Goal: Ask a question: Seek information or help from site administrators or community

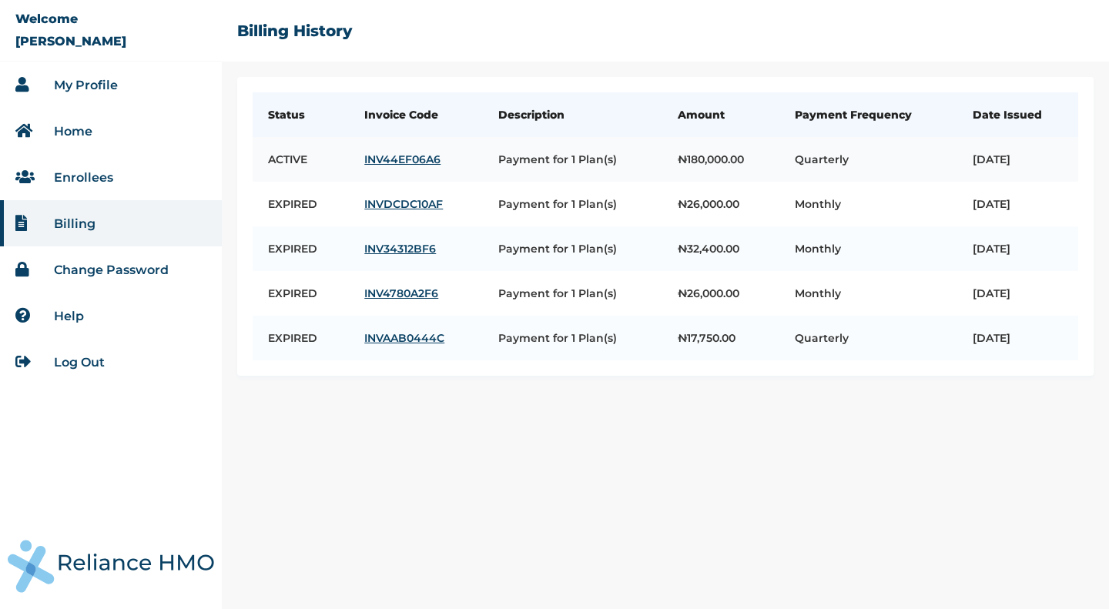
click at [382, 157] on link "INV44EF06A6" at bounding box center [415, 159] width 102 height 14
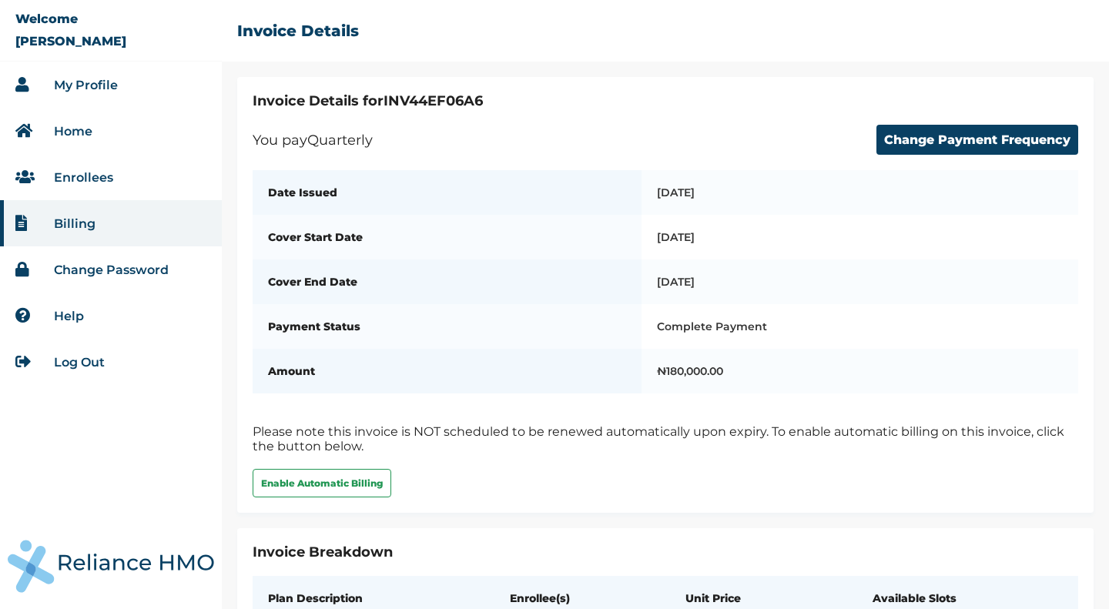
click at [447, 105] on h2 "Invoice Details for INV44EF06A6" at bounding box center [665, 100] width 825 height 17
copy h2 "INV44EF06A6"
click at [71, 233] on li "Billing" at bounding box center [111, 223] width 222 height 46
click at [74, 170] on link "Enrollees" at bounding box center [83, 177] width 59 height 15
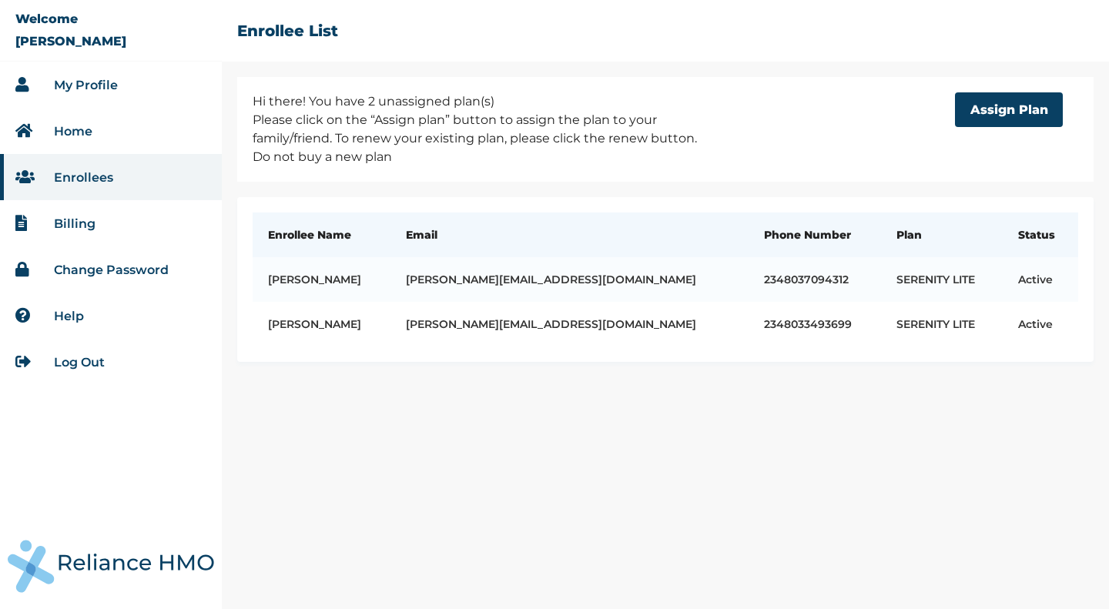
click at [72, 216] on link "Billing" at bounding box center [75, 223] width 42 height 15
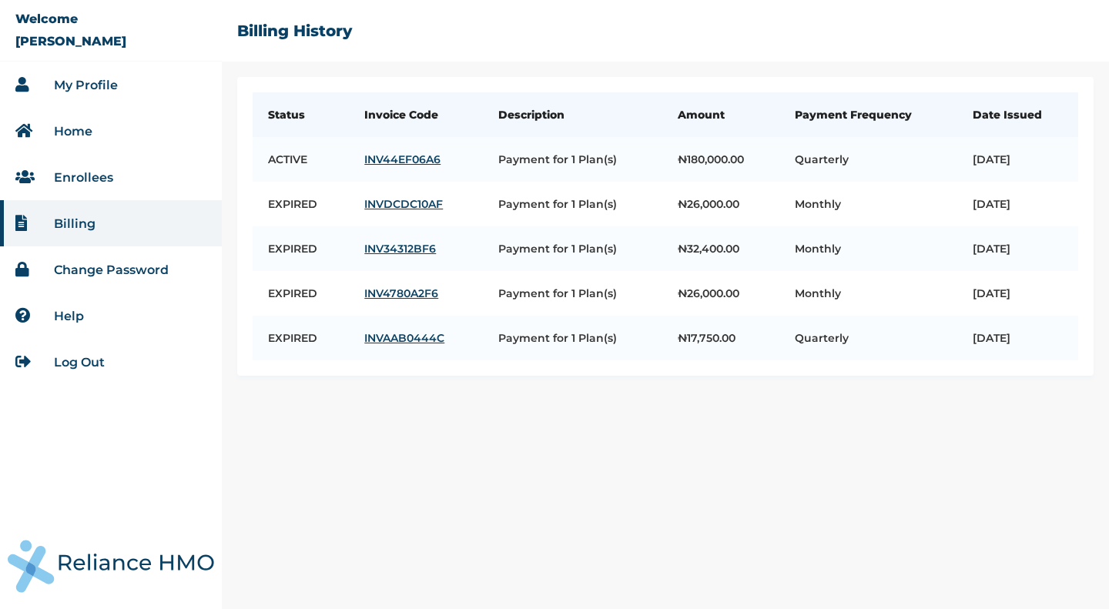
click at [81, 87] on link "My Profile" at bounding box center [86, 85] width 64 height 15
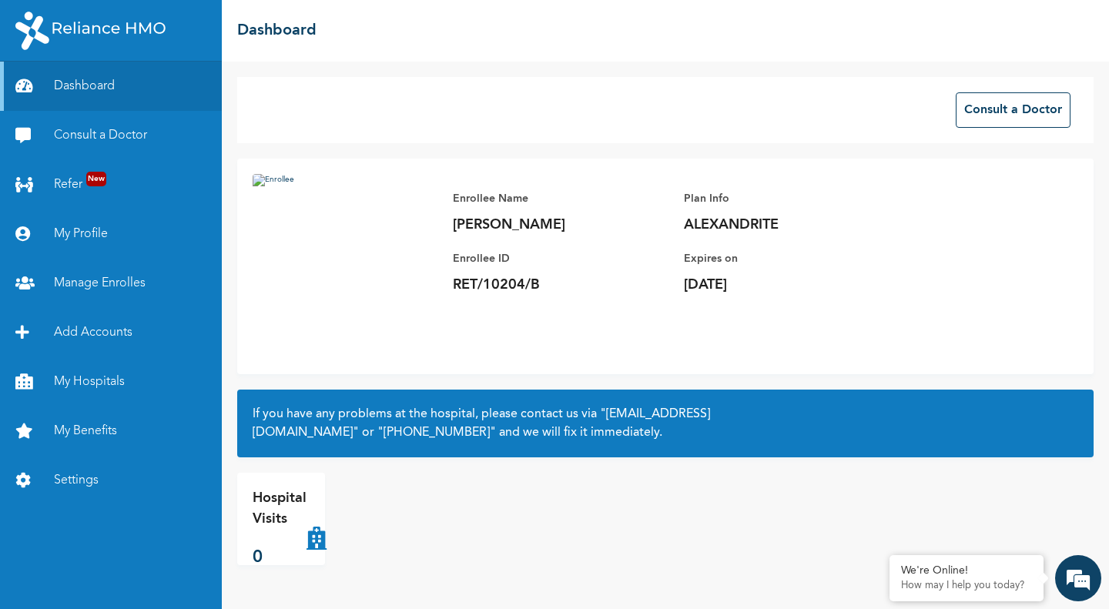
click at [870, 462] on div "Consult a Doctor Enrollee Name [PERSON_NAME] Enrollee ID RET/10204/B Plan Info …" at bounding box center [665, 335] width 887 height 547
click at [1077, 576] on em at bounding box center [1078, 578] width 42 height 42
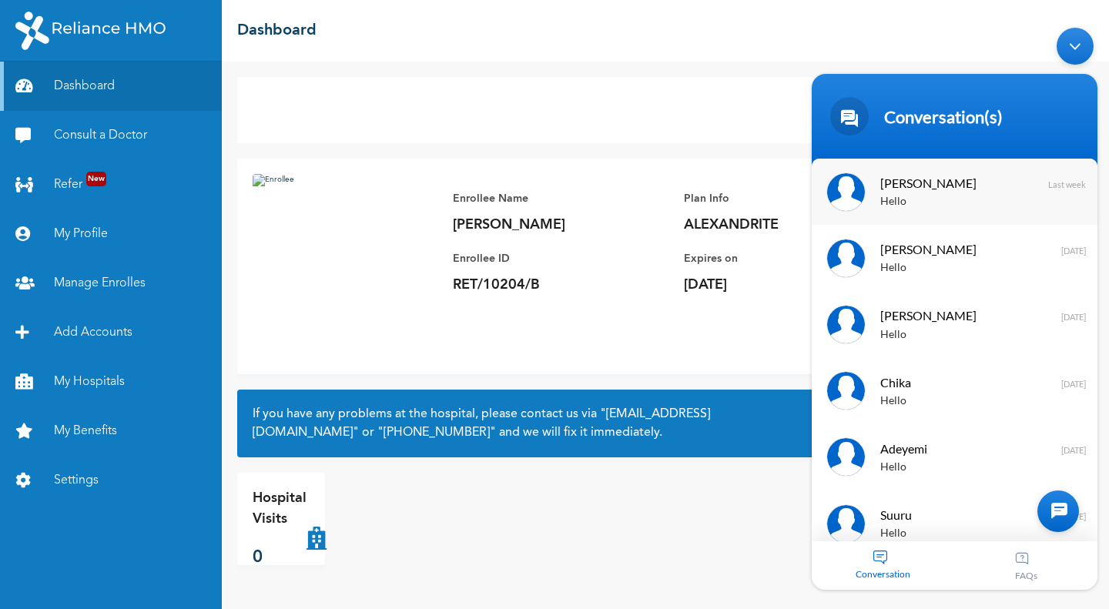
click at [959, 182] on span "[PERSON_NAME]" at bounding box center [953, 182] width 146 height 21
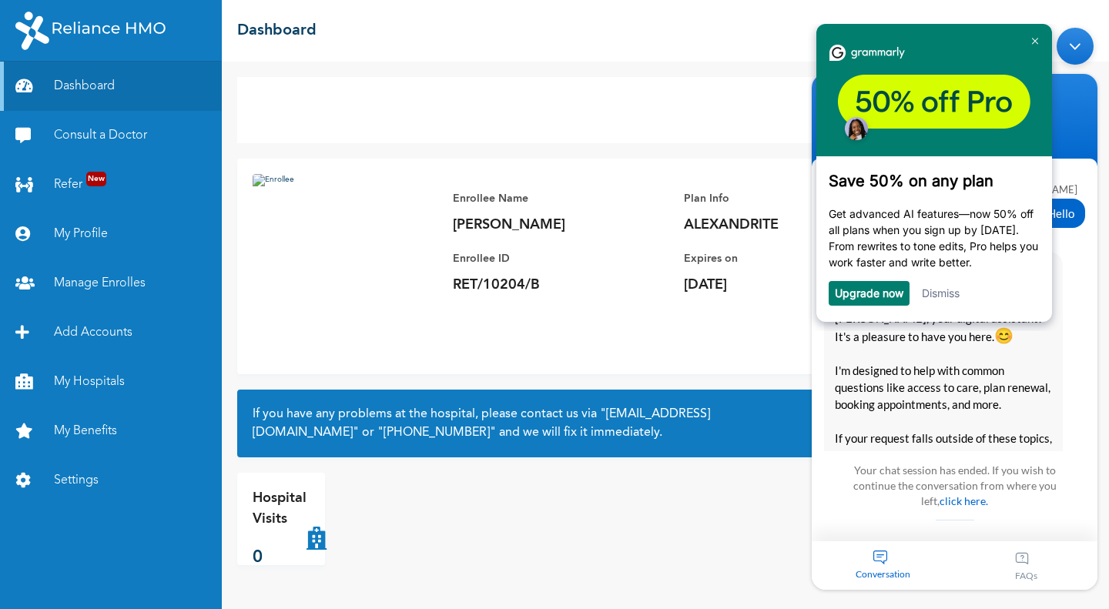
click at [940, 296] on link "Dismiss" at bounding box center [941, 292] width 38 height 13
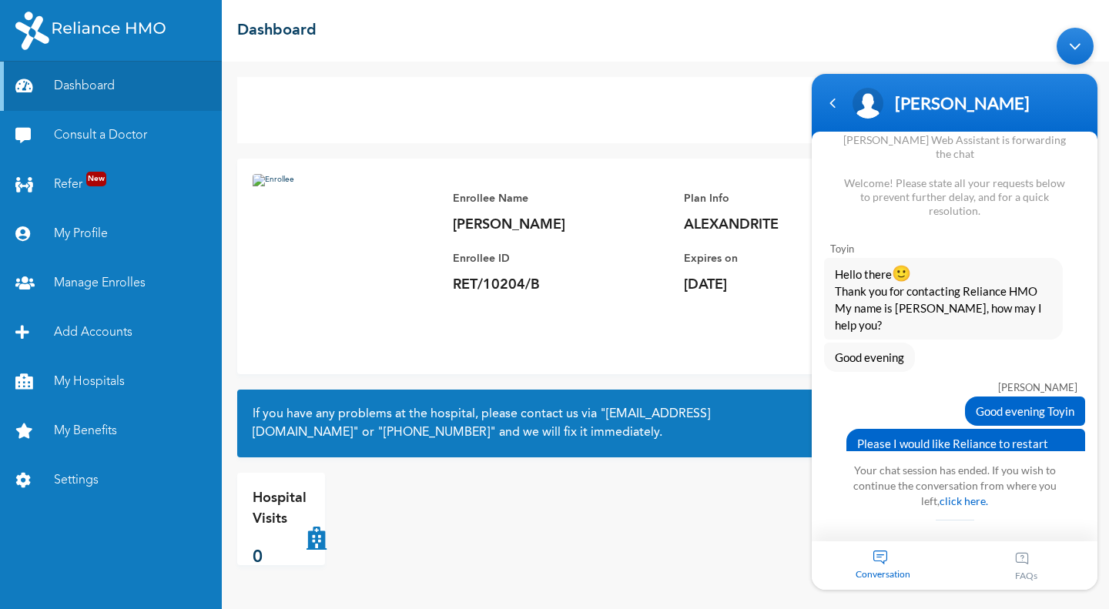
scroll to position [1243, 0]
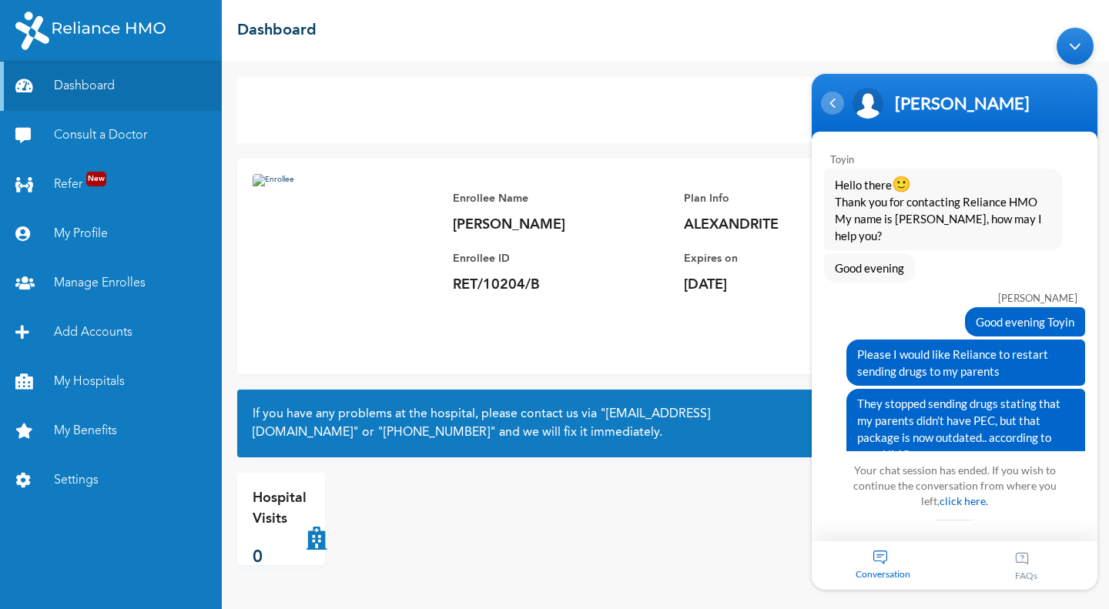
click at [825, 111] on div "Navigation go back" at bounding box center [832, 103] width 23 height 23
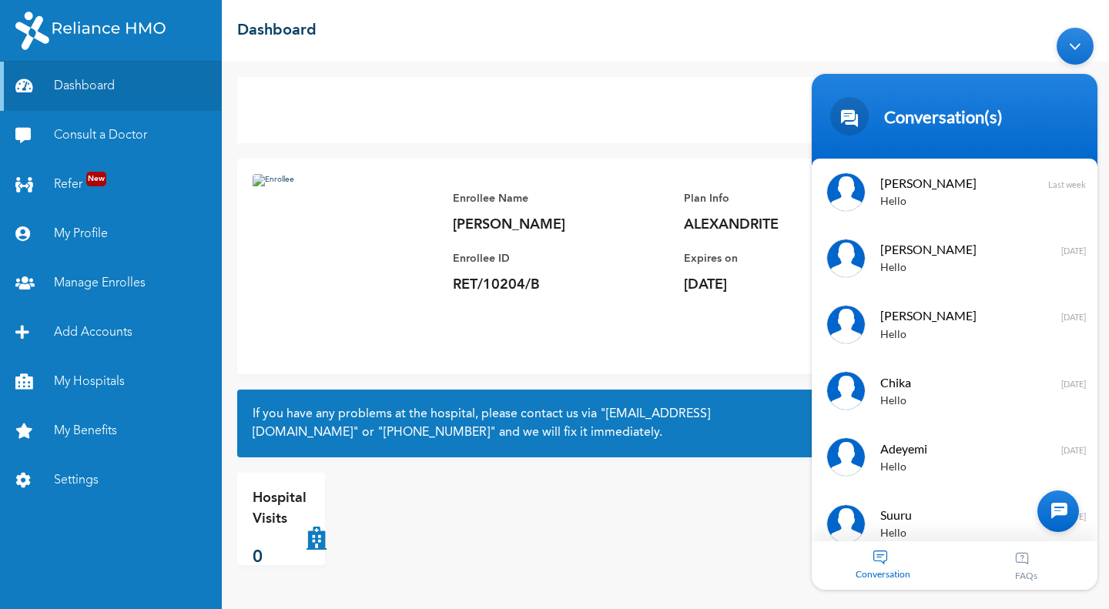
click at [1060, 514] on div at bounding box center [1058, 511] width 42 height 42
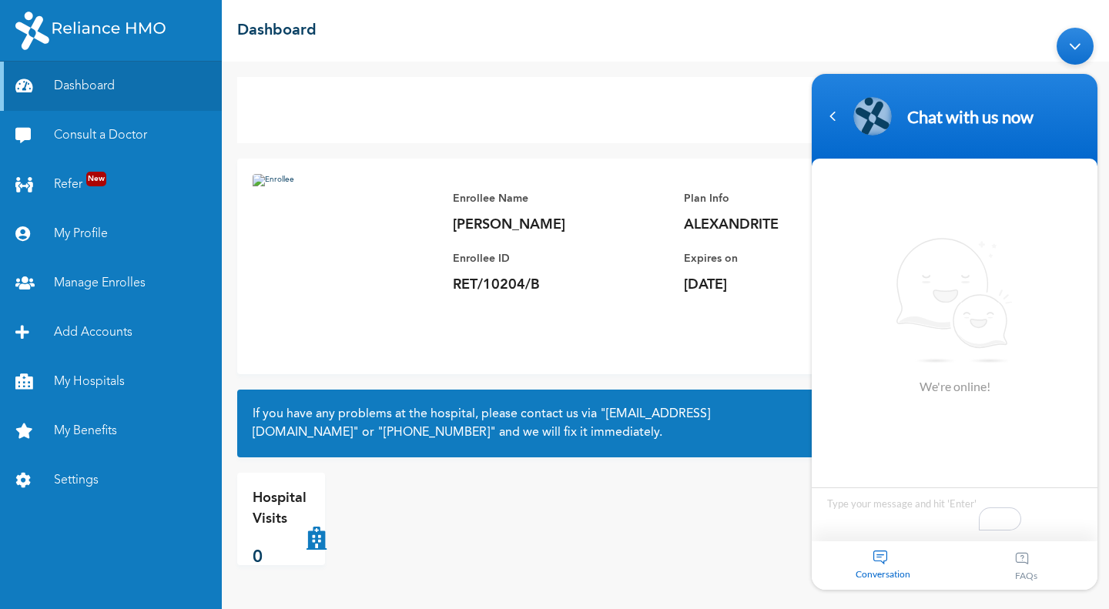
click at [895, 512] on textarea "To enrich screen reader interactions, please activate Accessibility in Grammarl…" at bounding box center [955, 514] width 286 height 54
type textarea "Hello"
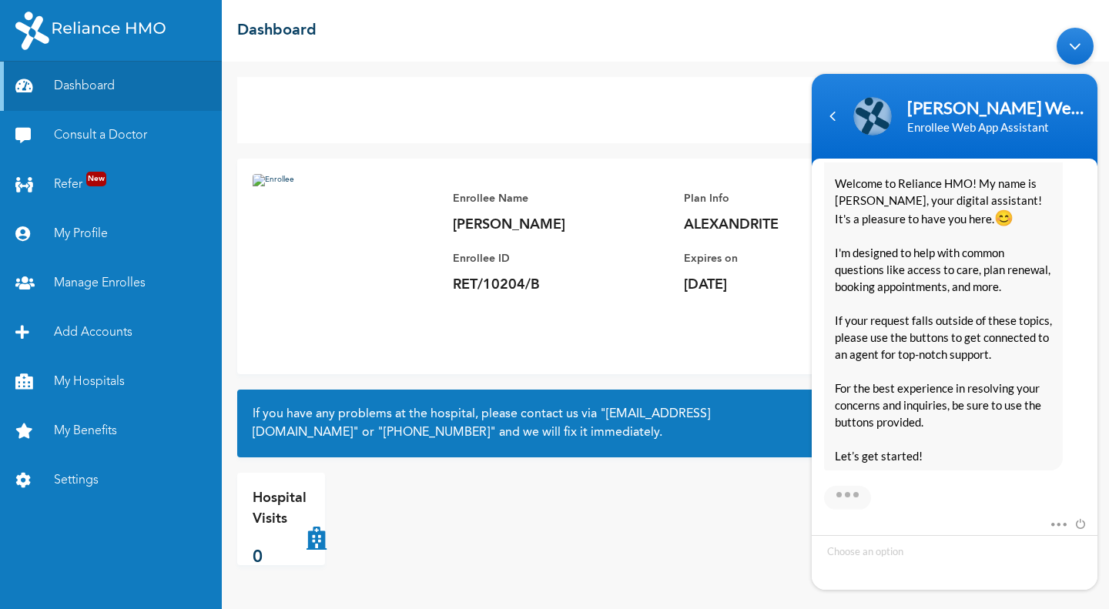
scroll to position [296, 0]
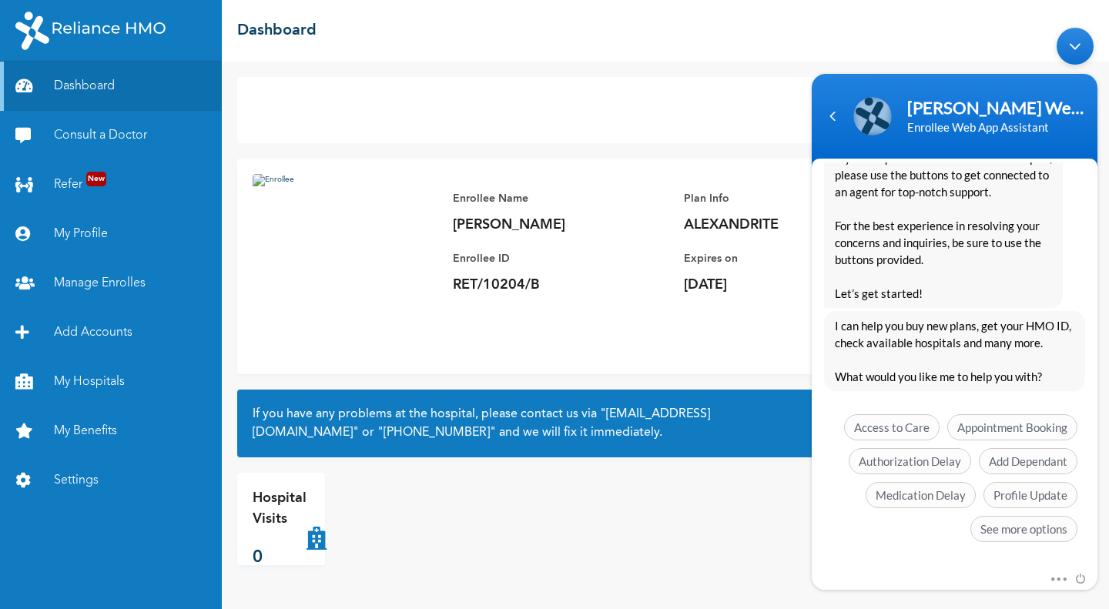
click at [895, 512] on div "Access to Care Appointment Booking Authorization Delay Add Dependant Medication…" at bounding box center [954, 482] width 261 height 136
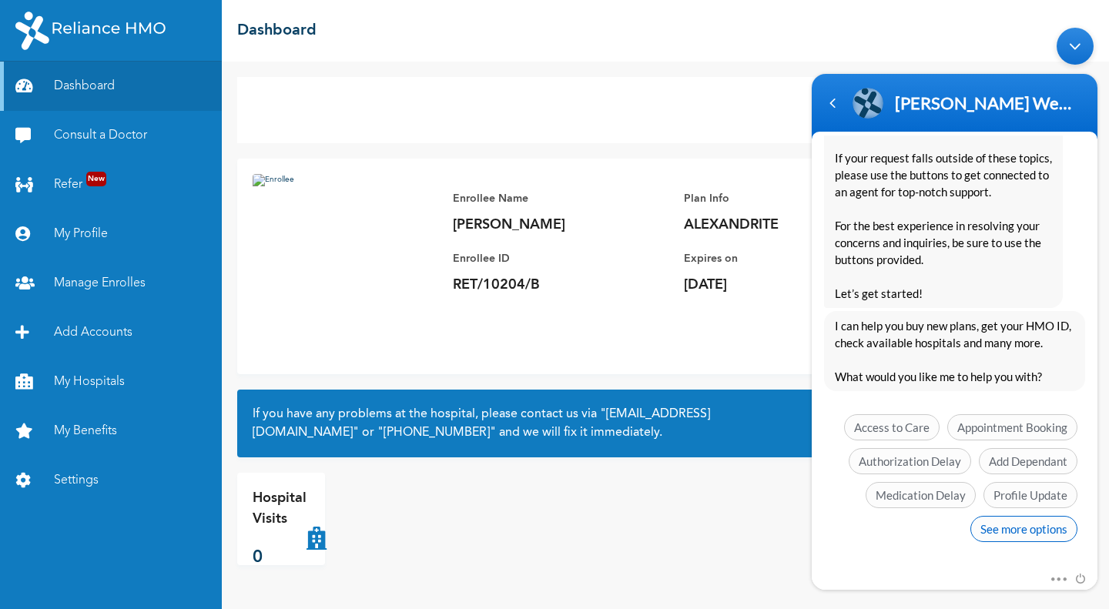
click at [1033, 529] on span "See more options" at bounding box center [1023, 529] width 107 height 26
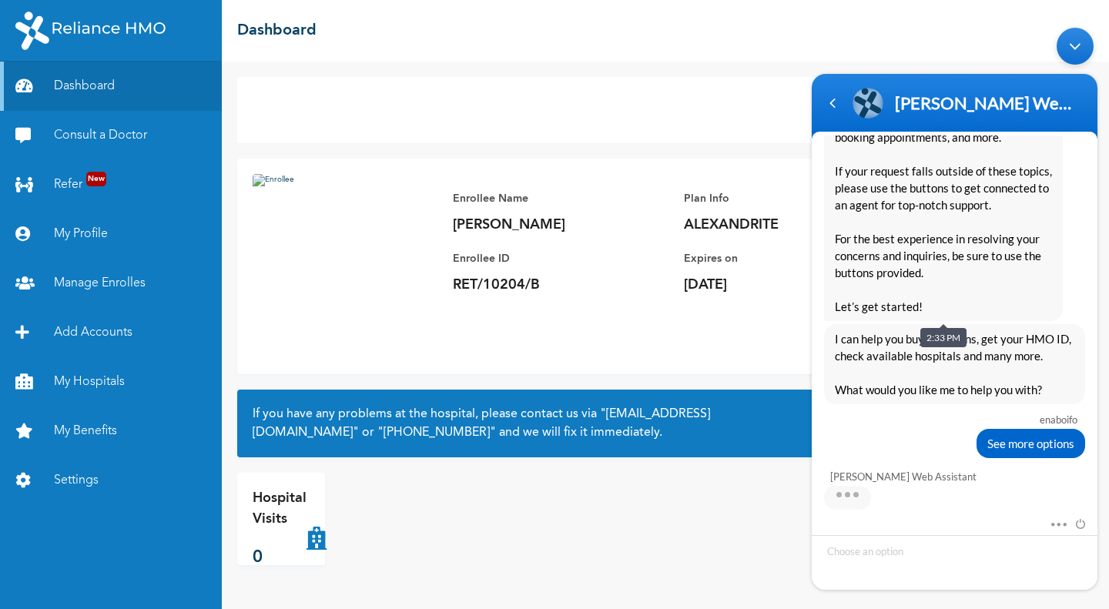
scroll to position [383, 0]
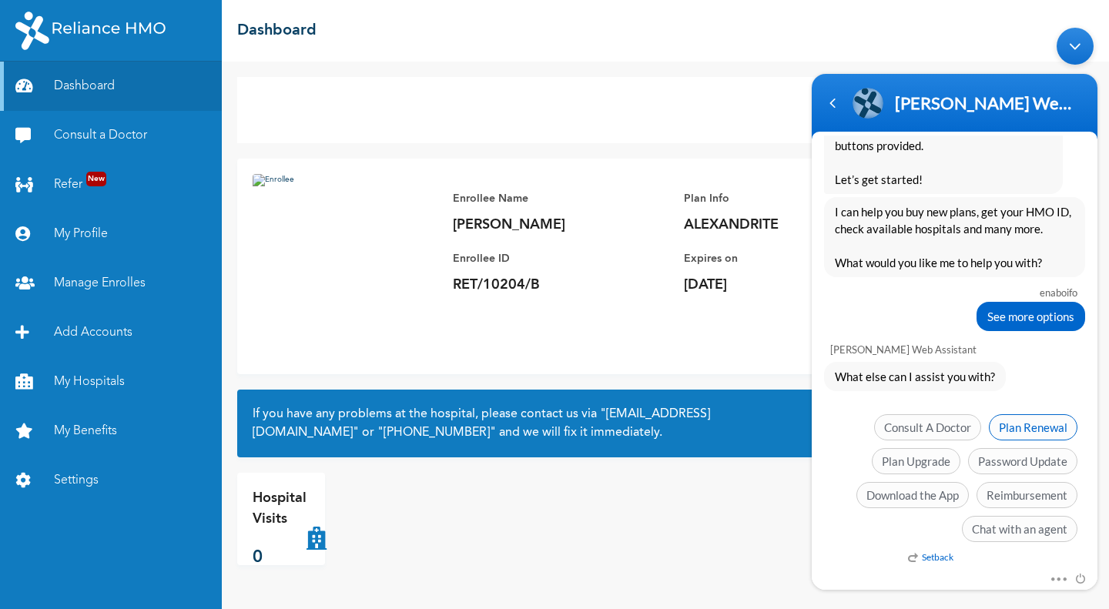
click at [1042, 430] on span "Plan Renewal" at bounding box center [1033, 427] width 89 height 26
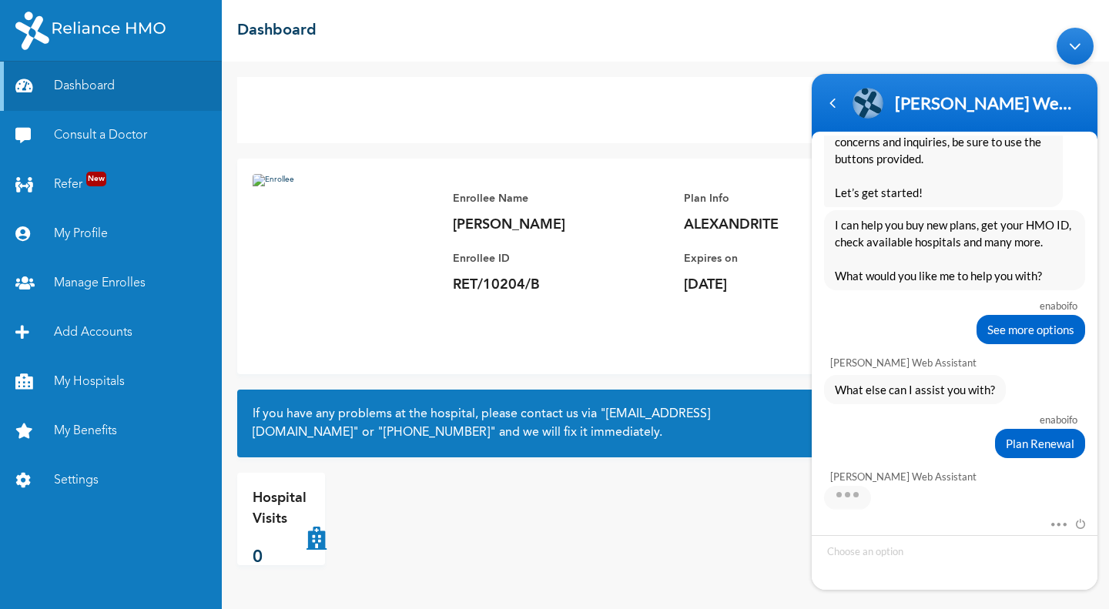
scroll to position [429, 0]
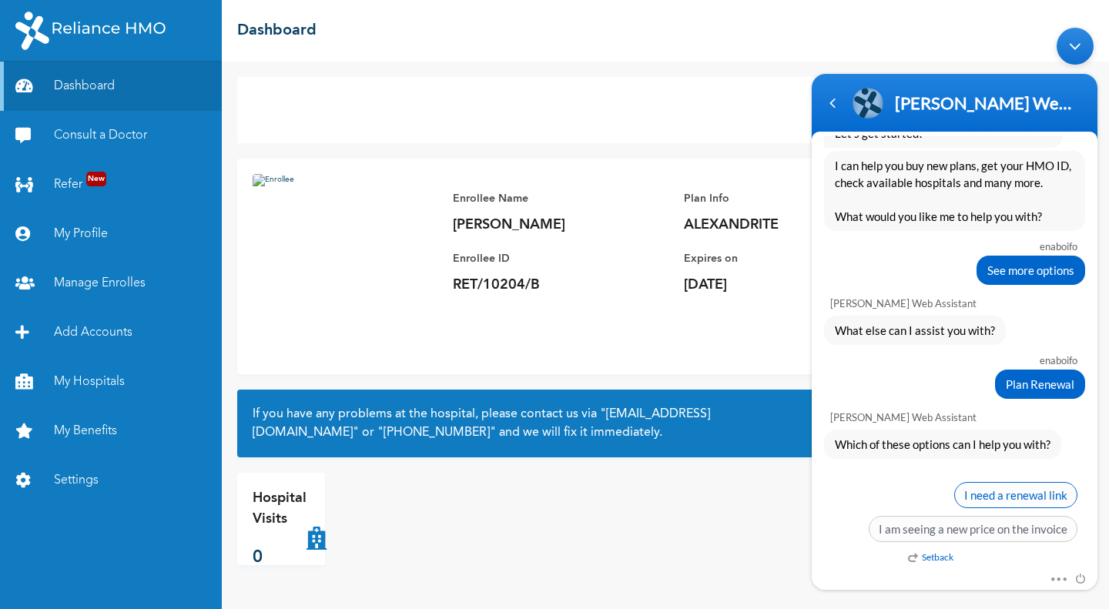
click at [1017, 494] on span "I need a renewal link" at bounding box center [1015, 495] width 123 height 26
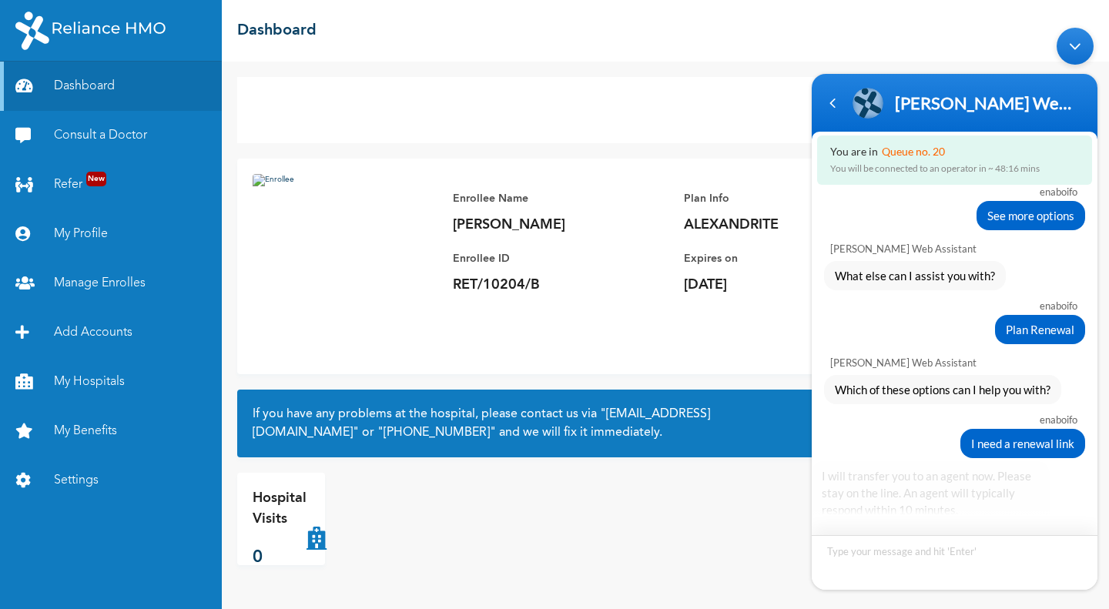
scroll to position [563, 0]
